Goal: Understand process/instructions: Learn how to perform a task or action

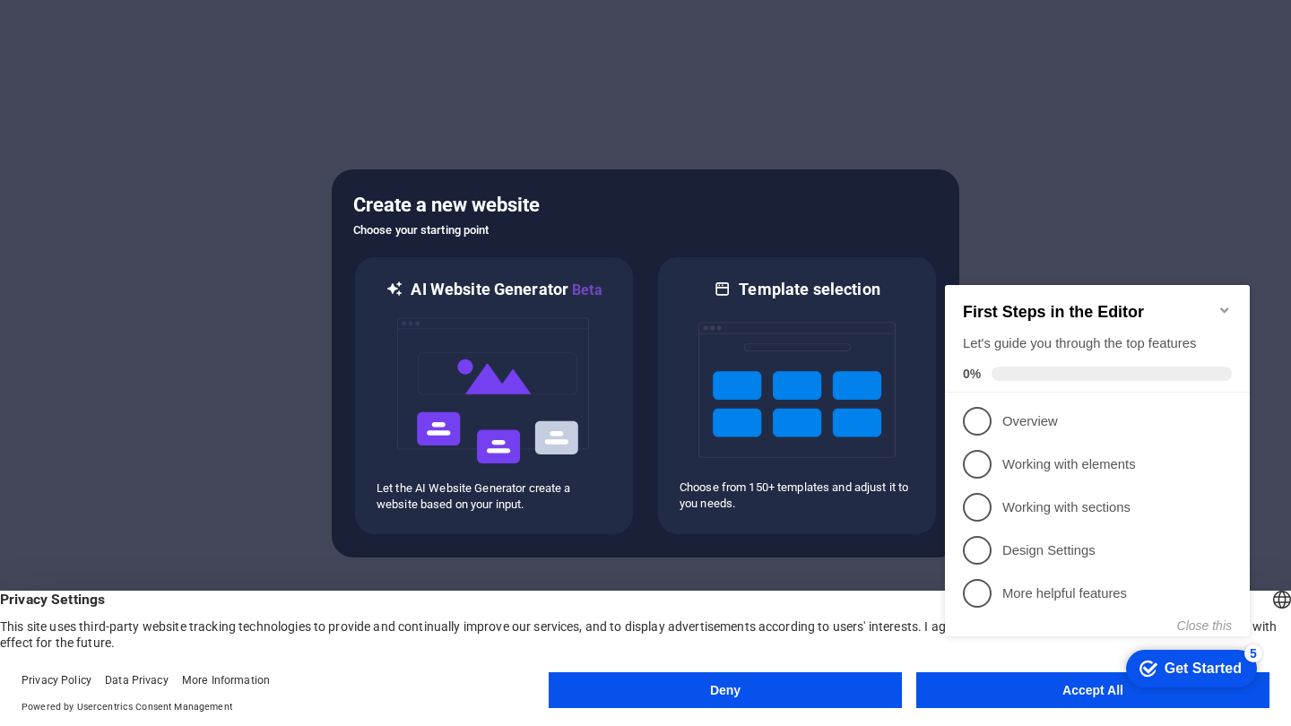
click at [1094, 693] on div "checkmark Get Started 5 First Steps in the Editor Let's guide you through the t…" at bounding box center [1101, 477] width 326 height 435
click at [1037, 412] on p "Overview - incomplete" at bounding box center [1109, 421] width 215 height 19
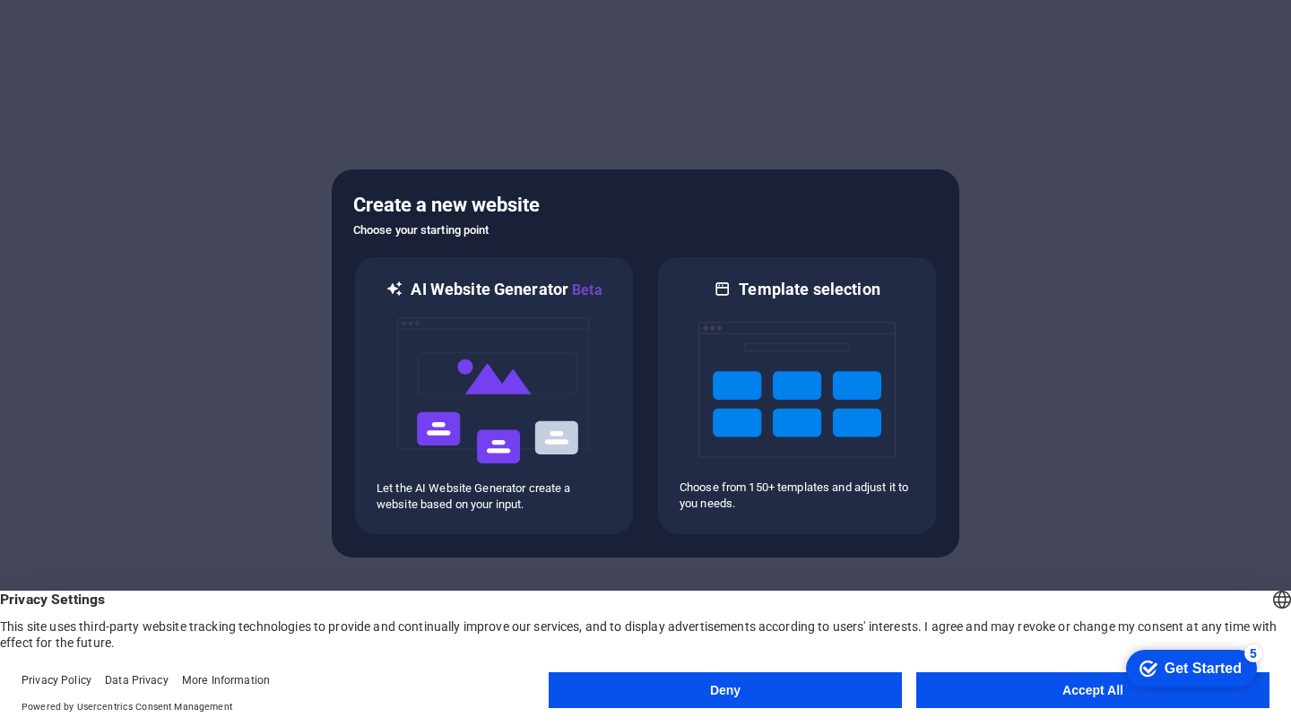
click at [1182, 661] on div "Get Started" at bounding box center [1202, 669] width 77 height 16
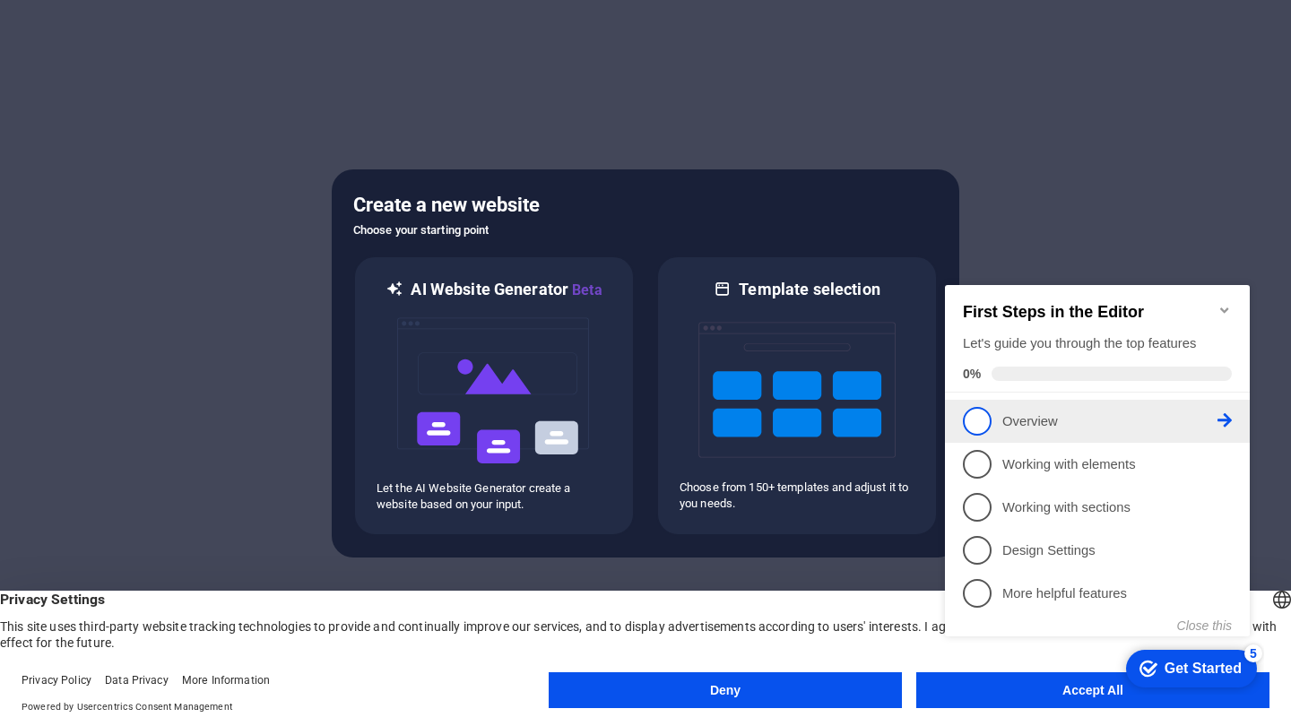
click at [974, 415] on span "1" at bounding box center [977, 421] width 29 height 29
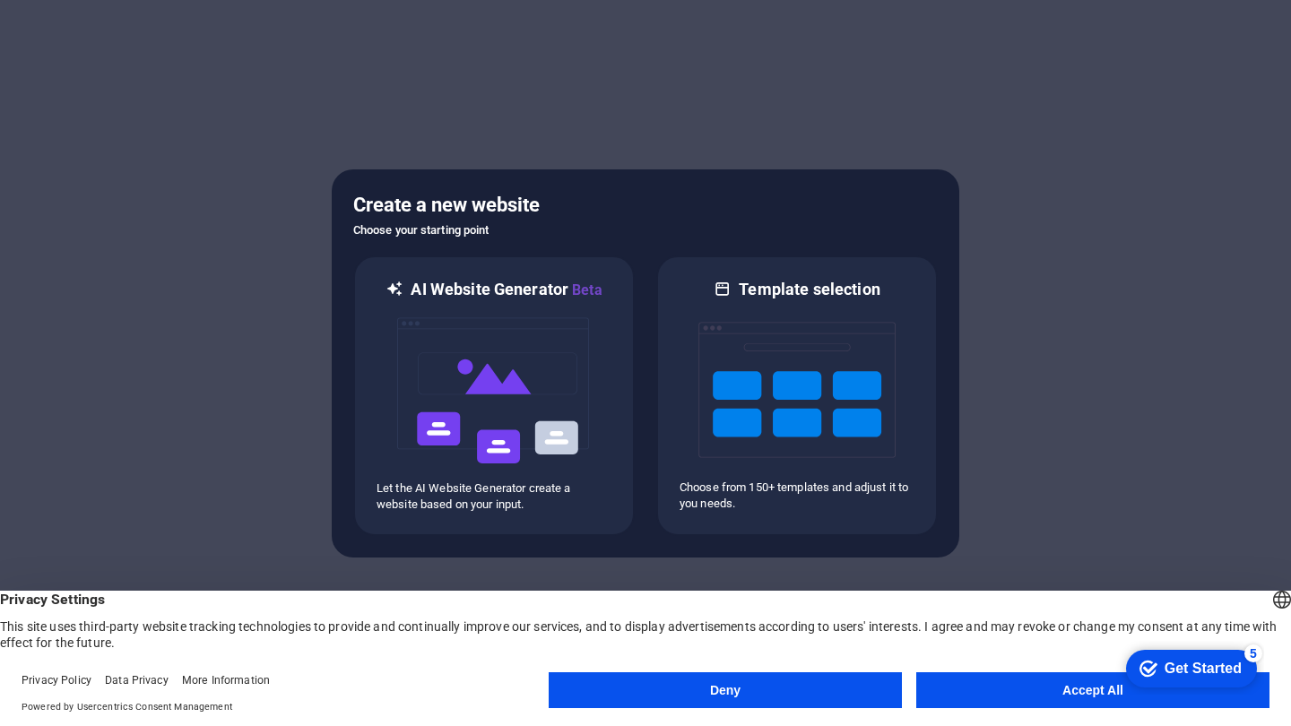
click at [1188, 668] on div "Get Started" at bounding box center [1202, 669] width 77 height 16
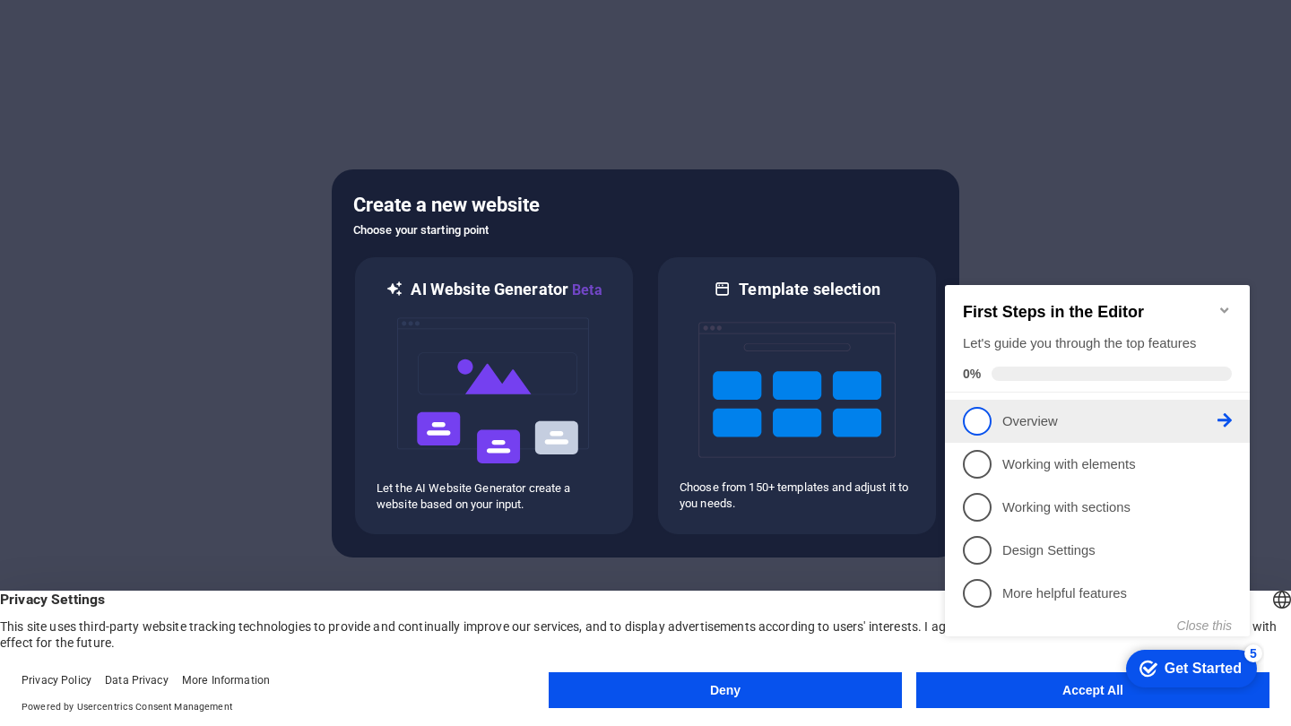
click at [1228, 420] on icon at bounding box center [1224, 420] width 14 height 14
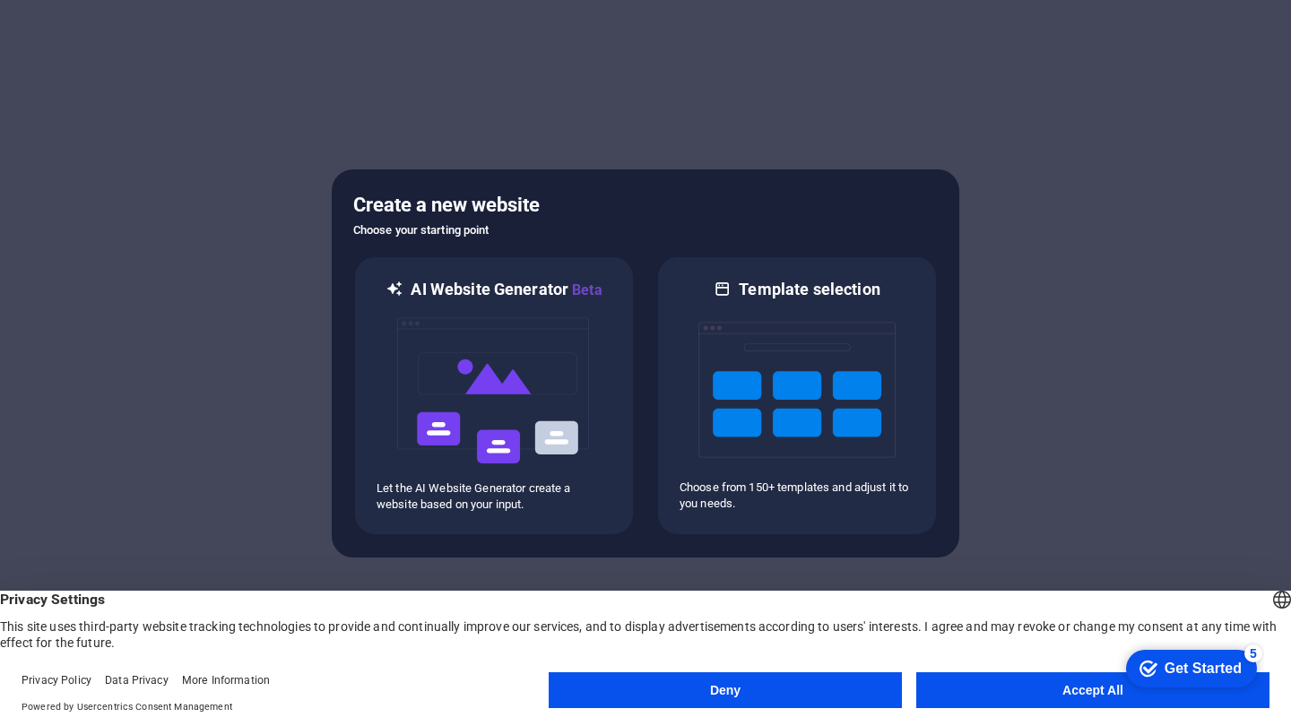
click at [1210, 661] on div "Get Started" at bounding box center [1202, 669] width 77 height 16
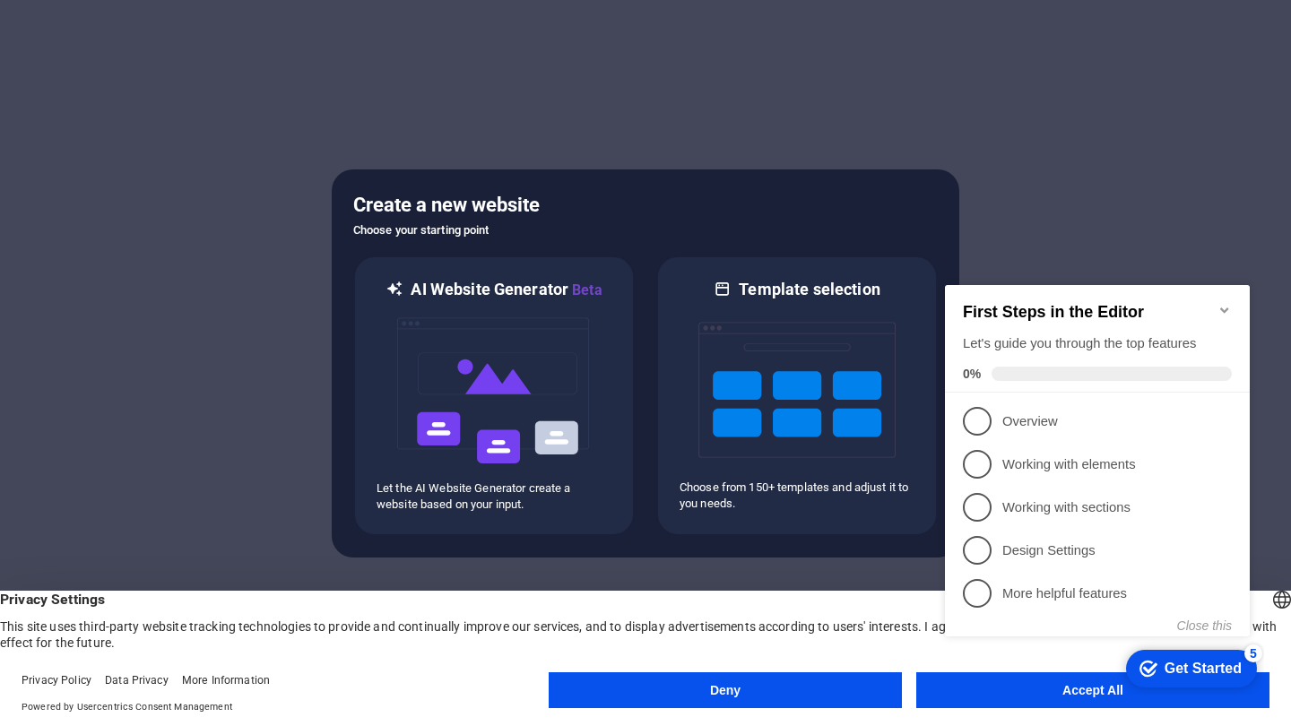
click at [1211, 661] on div "Get Started" at bounding box center [1202, 669] width 77 height 16
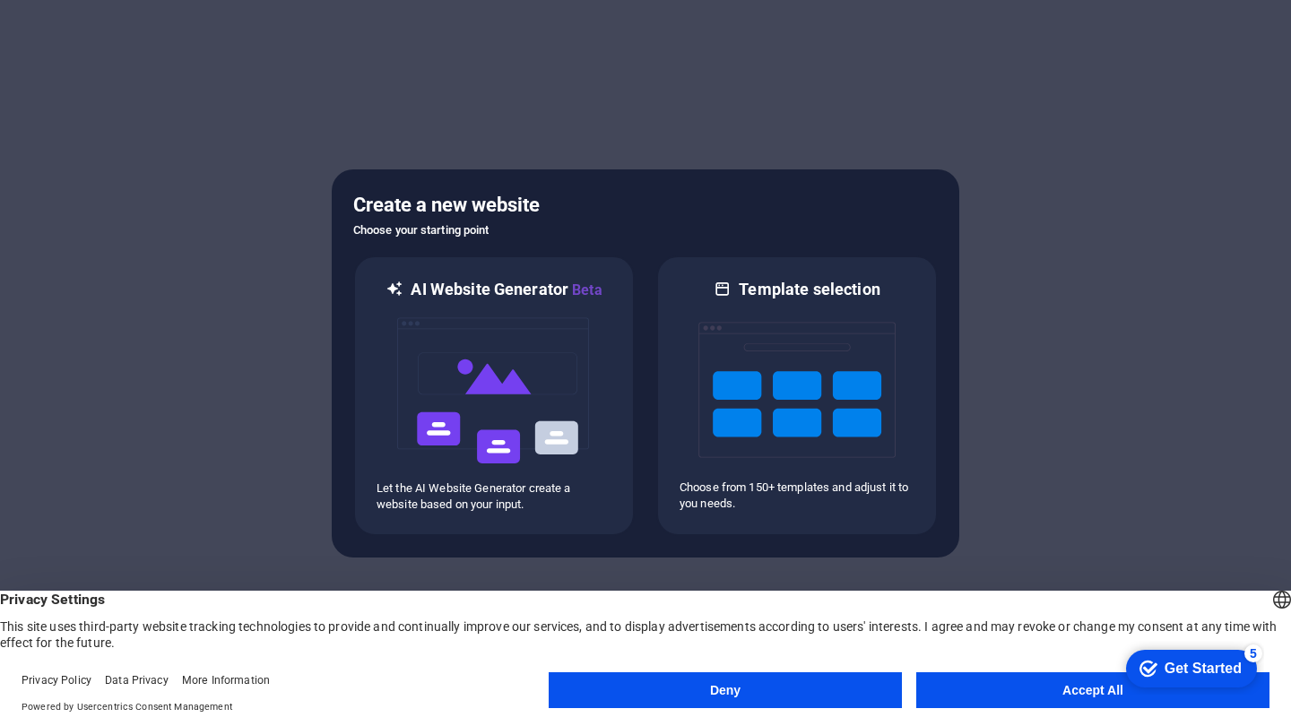
click at [1112, 696] on appcues-checklist "Contextual help checklist present on screen" at bounding box center [1188, 670] width 152 height 58
click at [1058, 442] on div at bounding box center [645, 363] width 1291 height 726
click at [1082, 690] on button "Accept All" at bounding box center [1092, 690] width 353 height 36
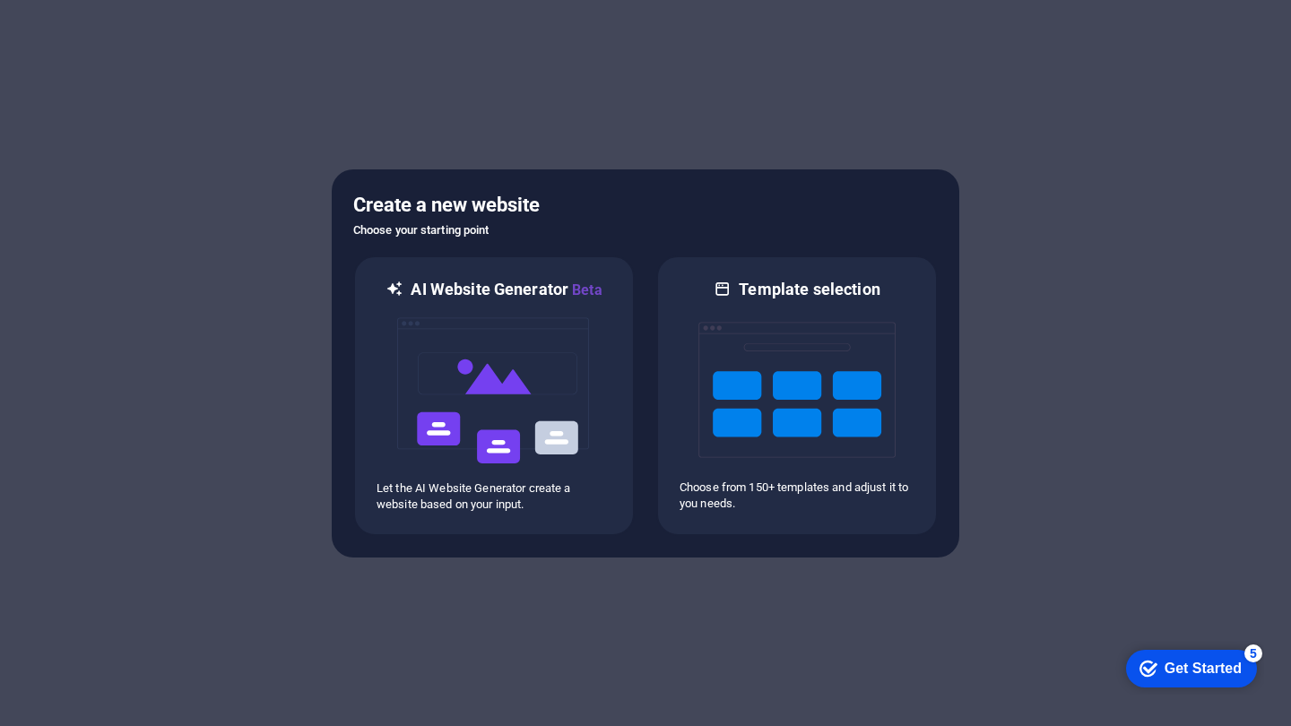
click at [1154, 664] on div "checkmark Get Started 5" at bounding box center [1190, 669] width 102 height 18
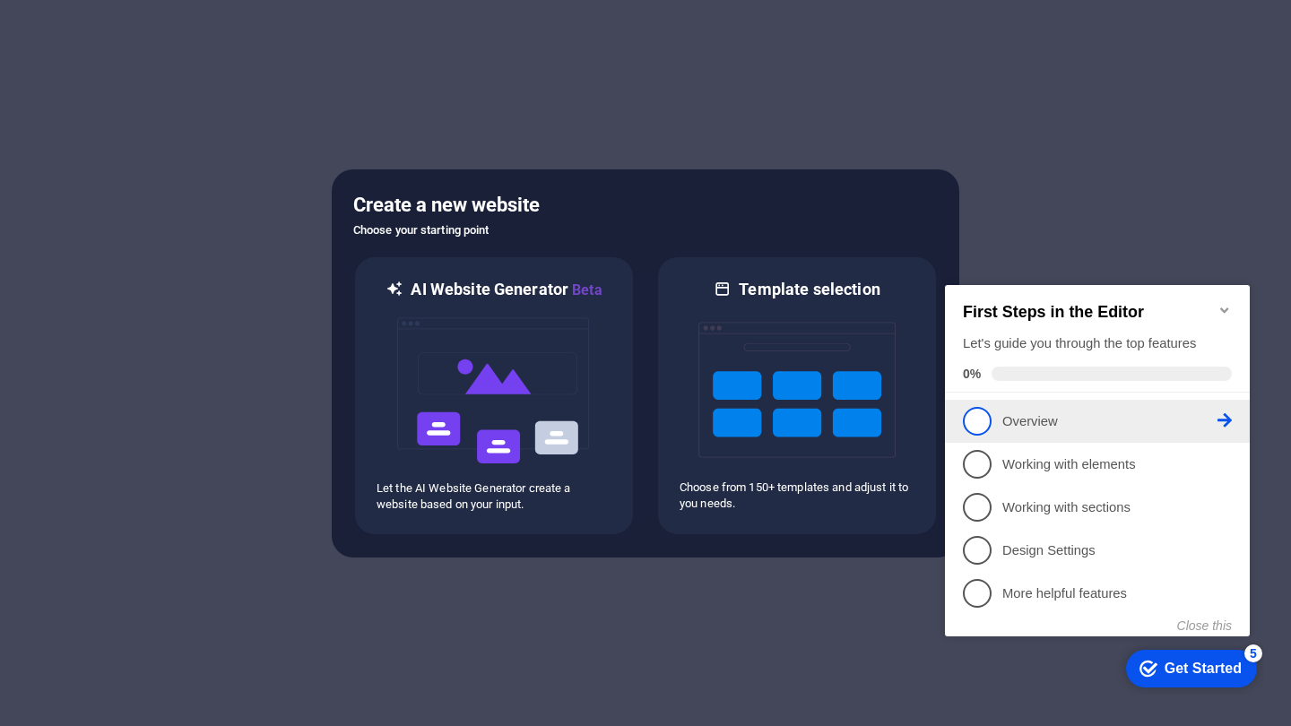
click at [974, 420] on span "1" at bounding box center [977, 421] width 29 height 29
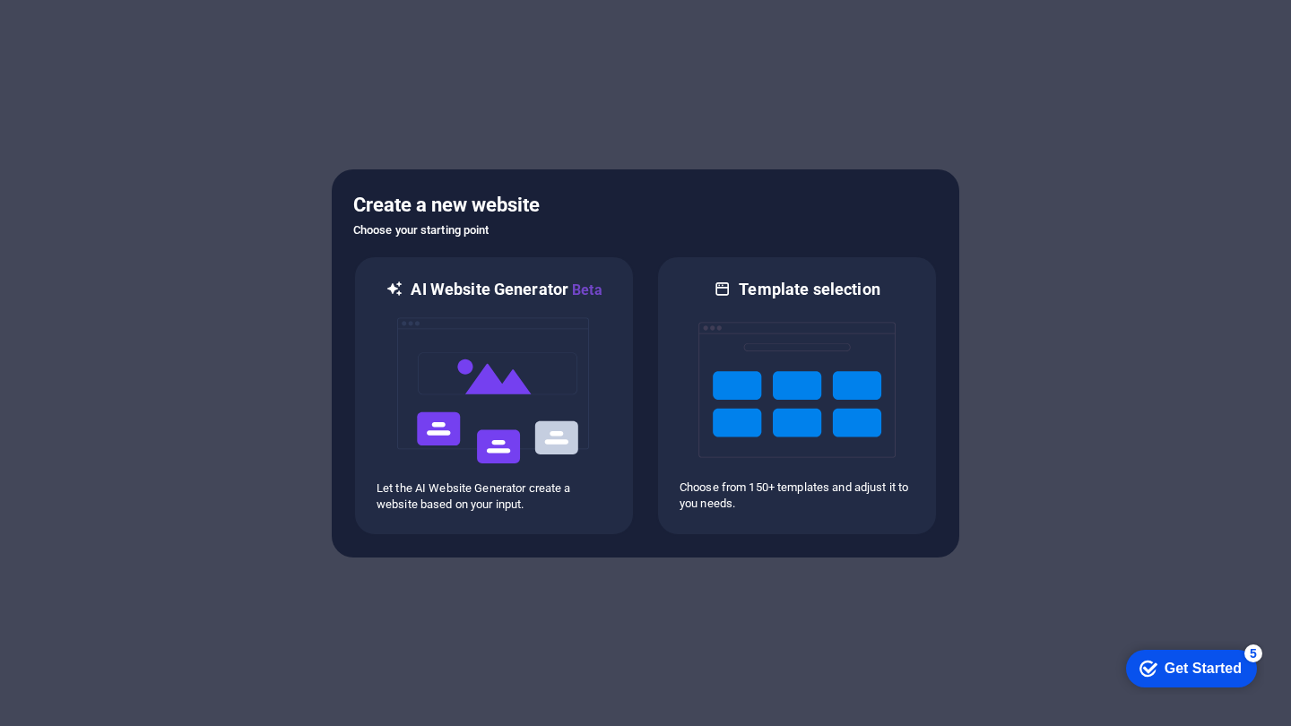
click at [1182, 662] on div "Get Started" at bounding box center [1202, 669] width 77 height 16
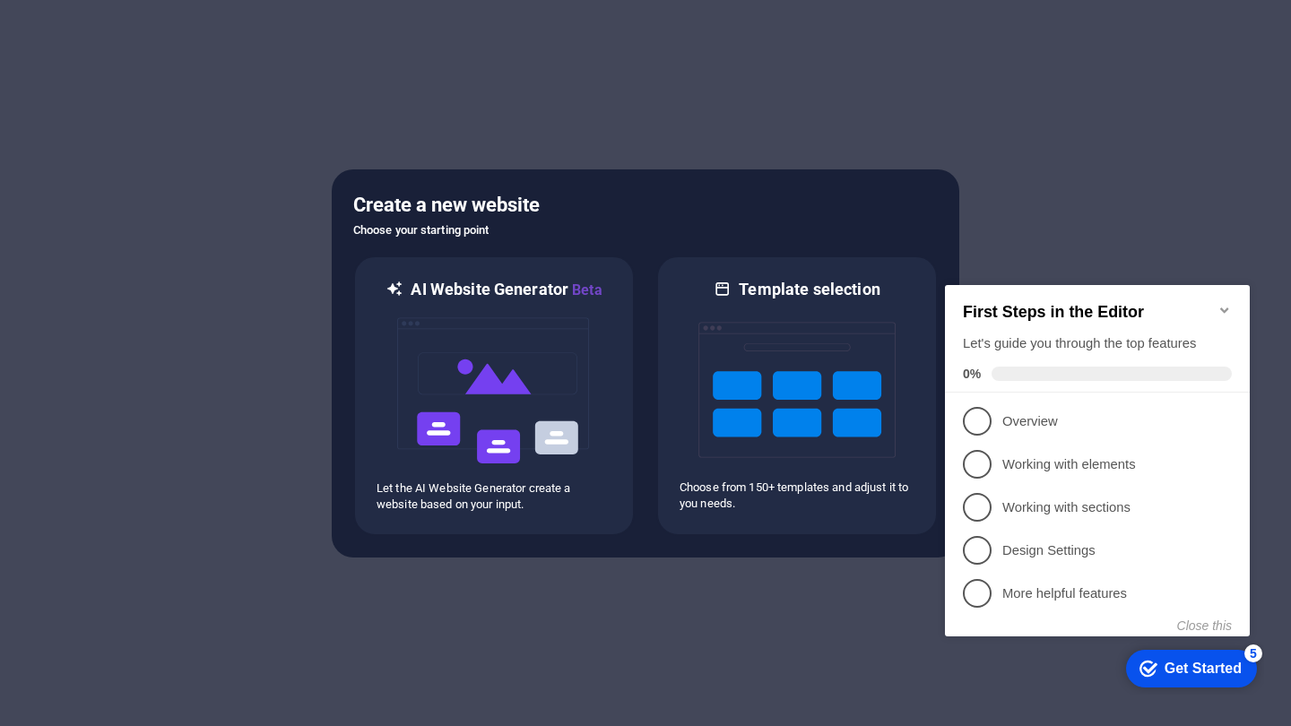
click at [1046, 659] on div "checkmark Get Started 5 First Steps in the Editor Let's guide you through the t…" at bounding box center [1101, 477] width 326 height 435
click at [731, 610] on div at bounding box center [645, 363] width 1291 height 726
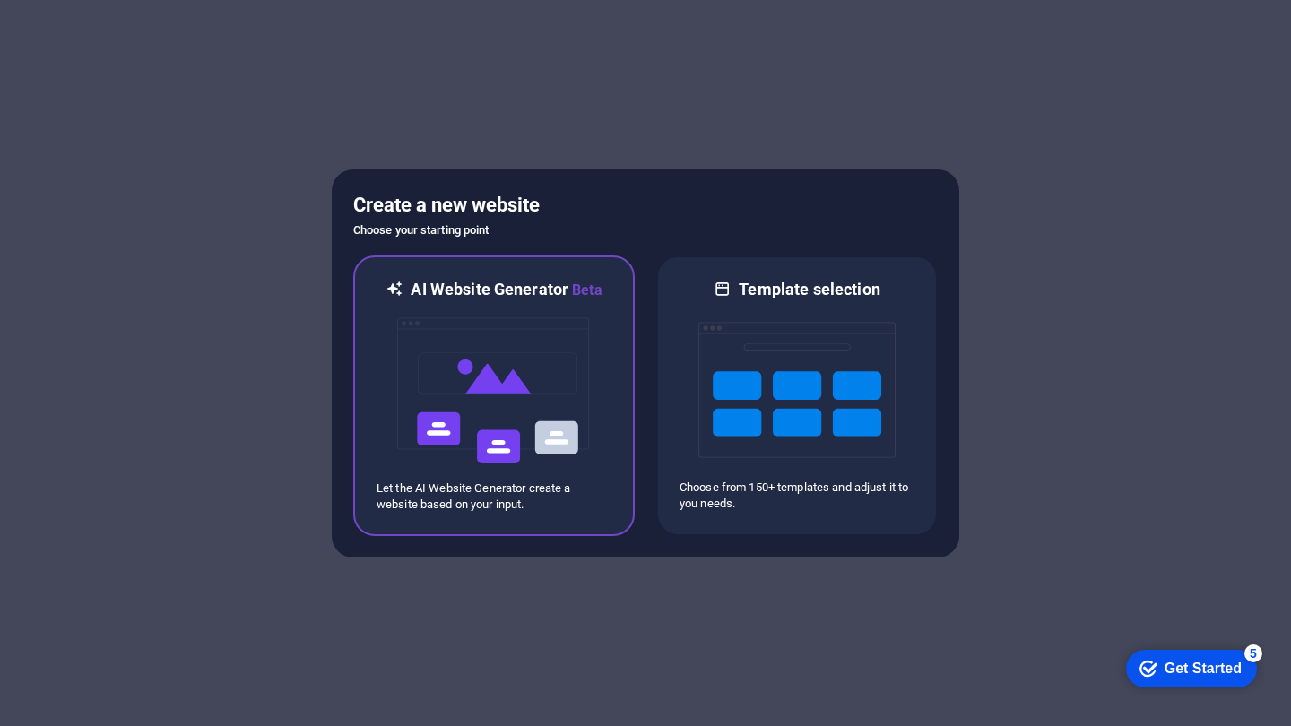
click at [535, 374] on img at bounding box center [493, 390] width 197 height 179
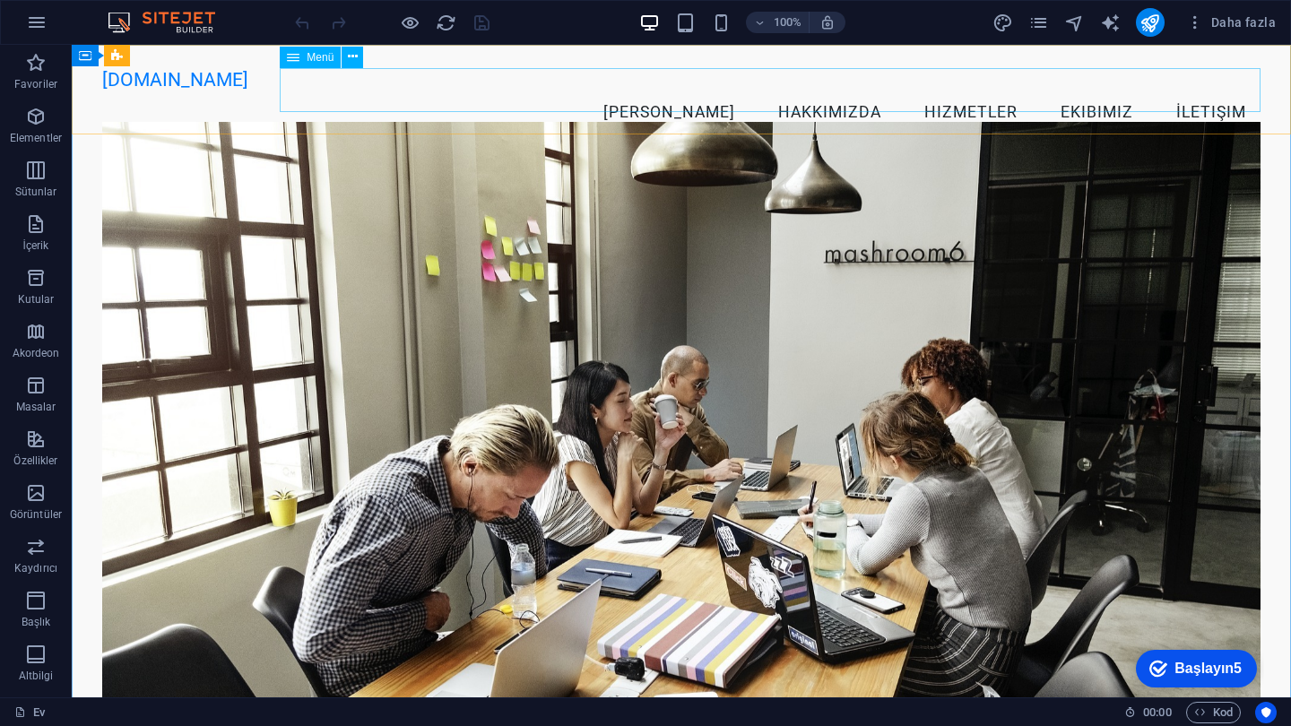
click at [691, 93] on nav "ANA SAYFA HAKKIMIZDA HIZMETLER EKIBIMIZ İLETIŞIM" at bounding box center [681, 113] width 1158 height 45
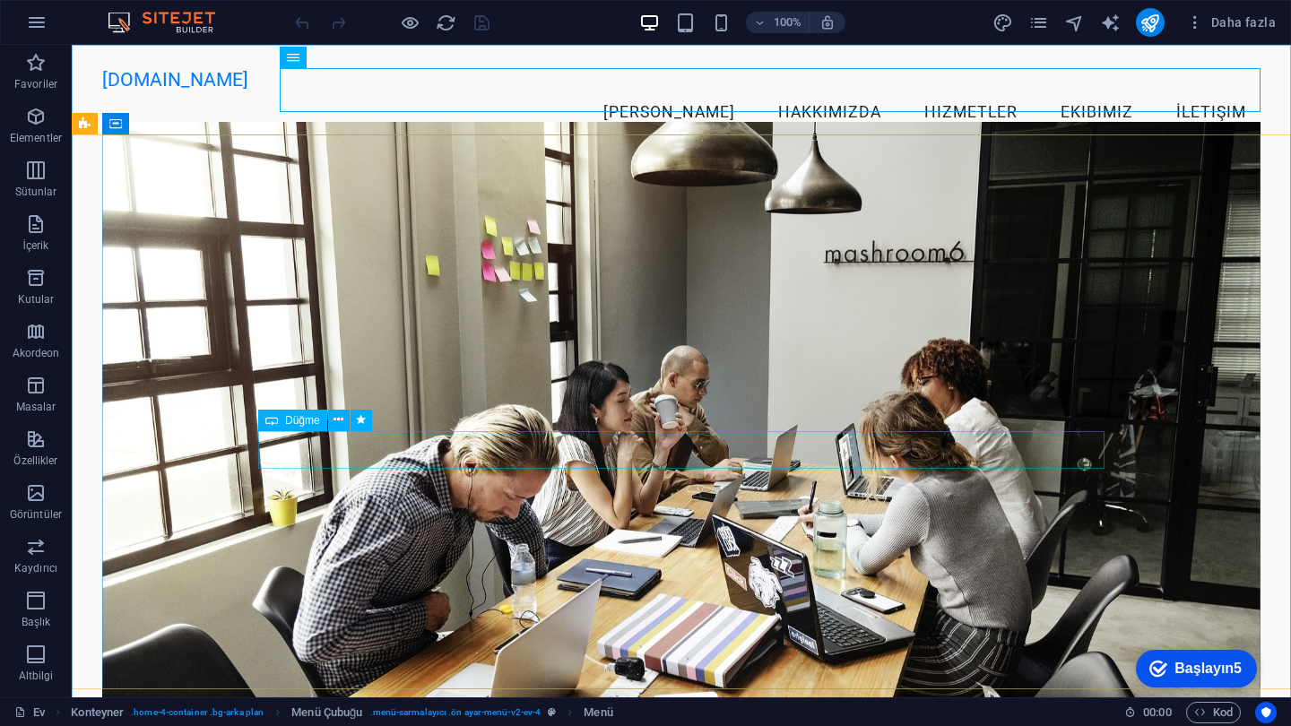
click at [1197, 670] on div "Başlayın5" at bounding box center [1207, 669] width 67 height 16
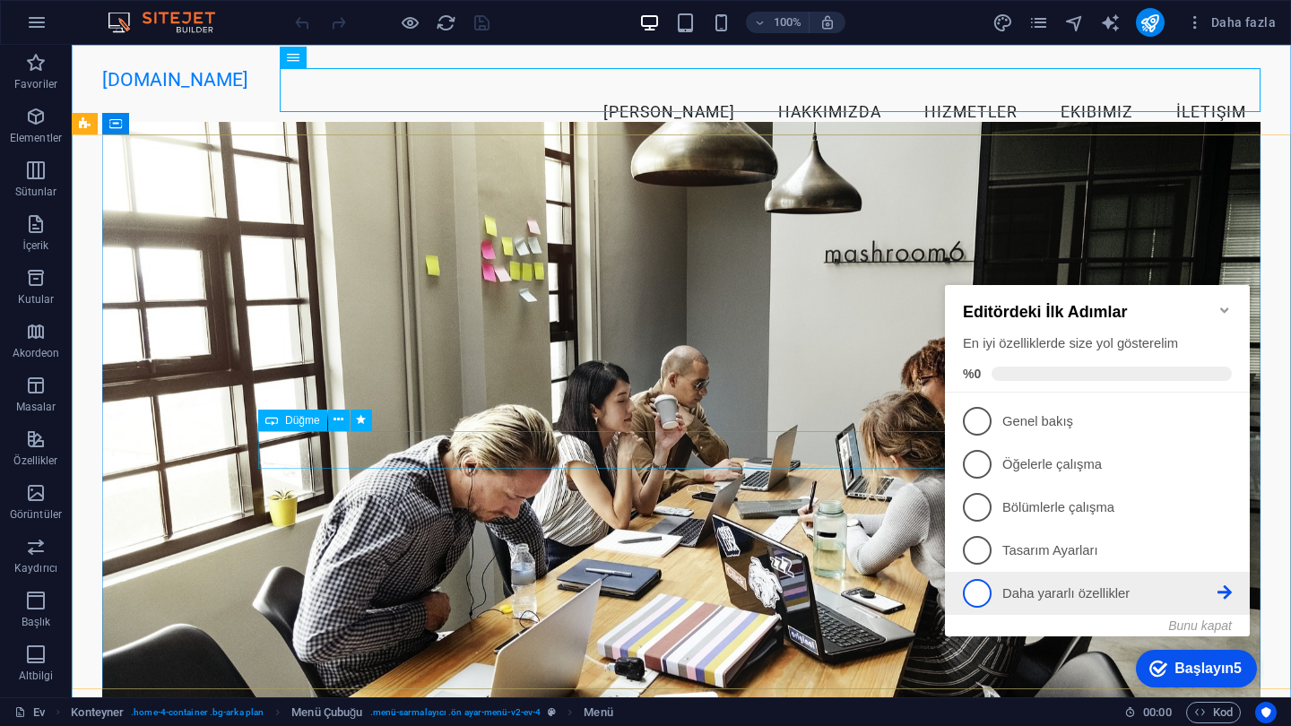
click at [982, 587] on span "5" at bounding box center [977, 593] width 29 height 29
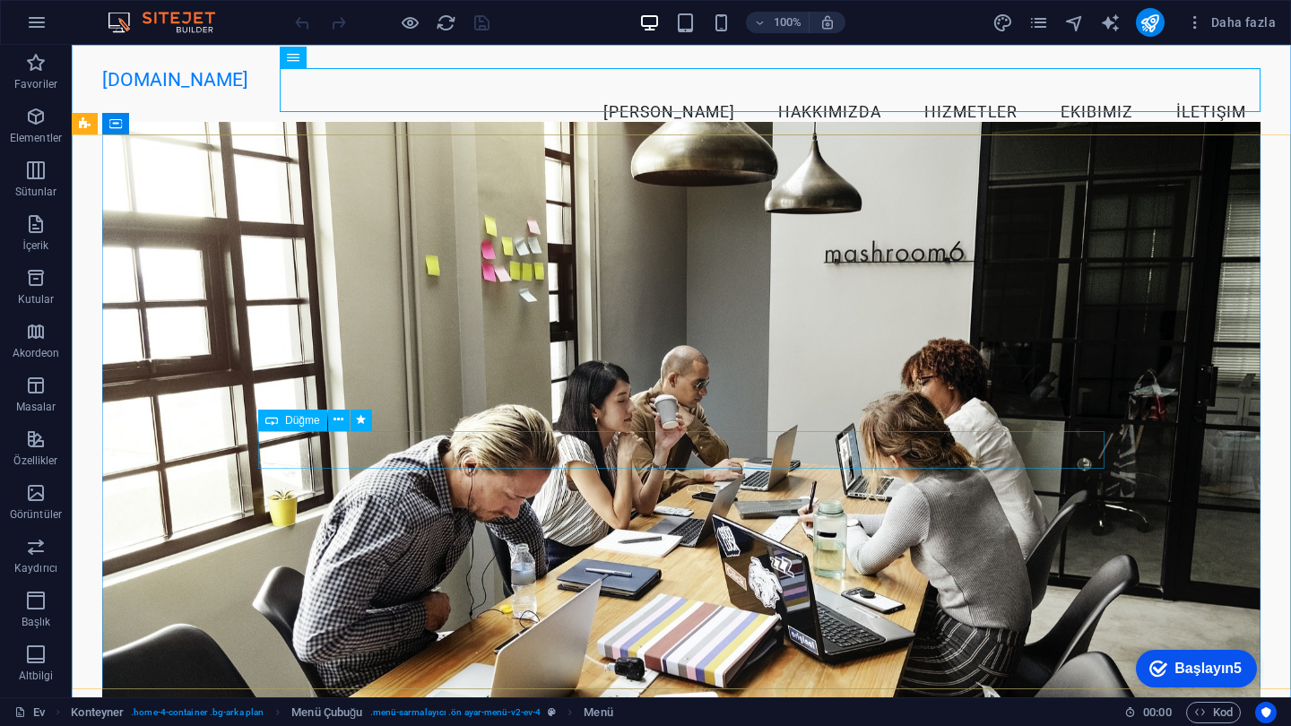
click at [1195, 668] on div "Başlayın5" at bounding box center [1207, 669] width 67 height 16
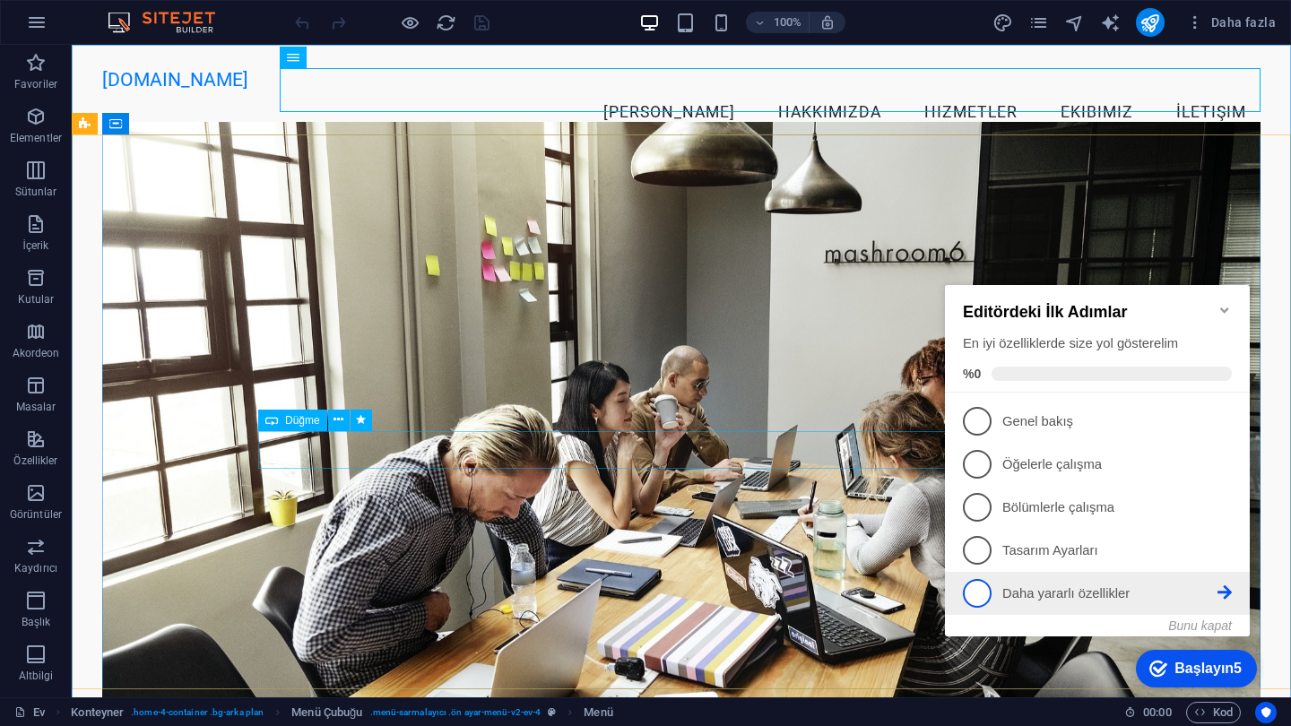
click at [1222, 593] on icon at bounding box center [1224, 592] width 14 height 14
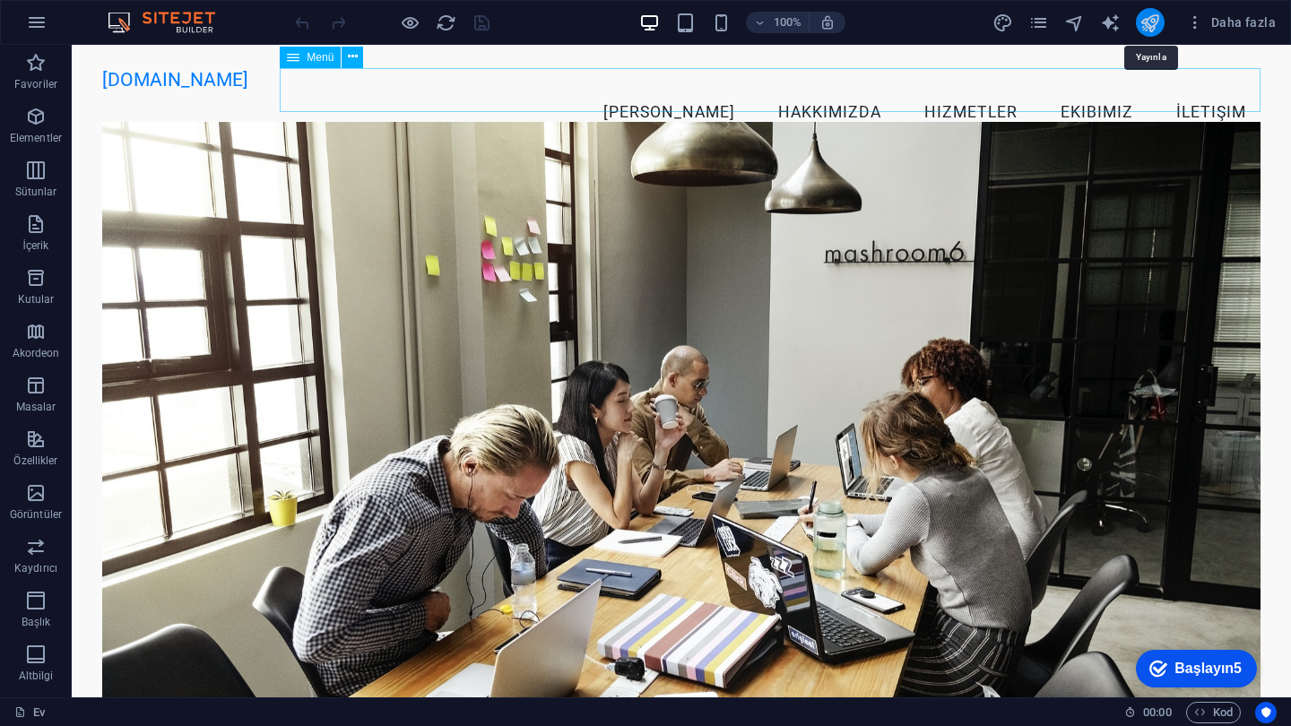
click at [1149, 22] on icon "yayınla" at bounding box center [1149, 23] width 21 height 21
